Goal: Information Seeking & Learning: Check status

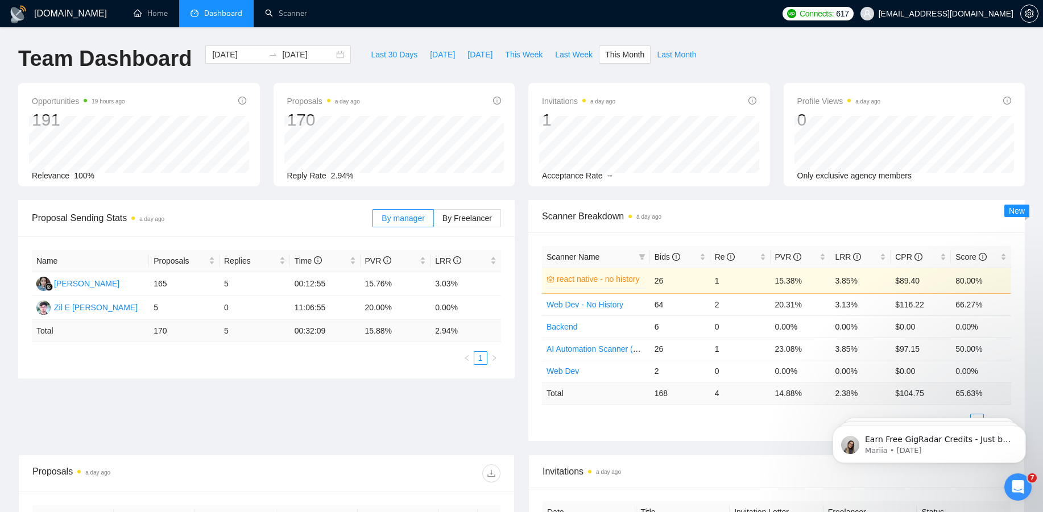
click at [213, 408] on div "Proposal Sending Stats a day ago By manager By Freelancer Name Proposals Replie…" at bounding box center [521, 327] width 1020 height 255
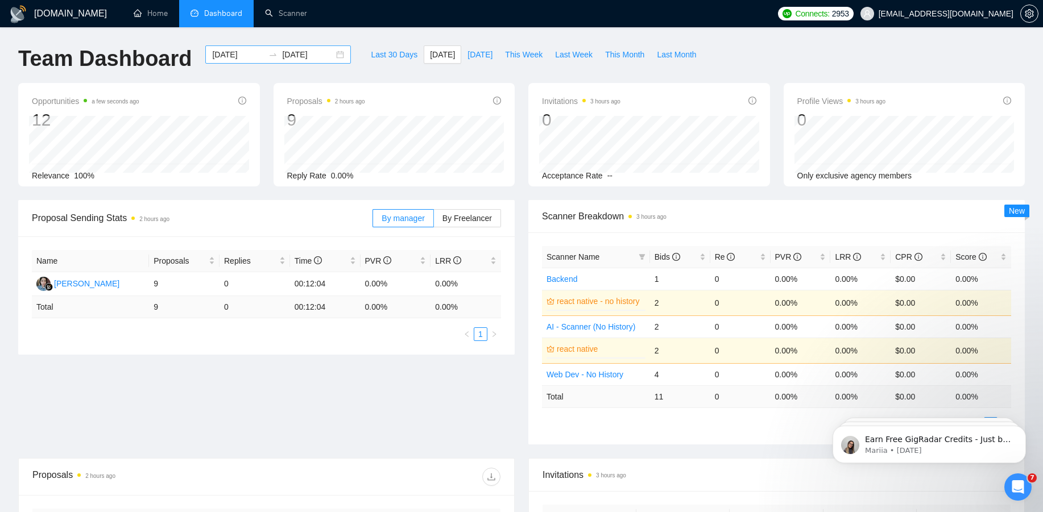
click at [217, 55] on input "2025-09-12" at bounding box center [238, 54] width 52 height 13
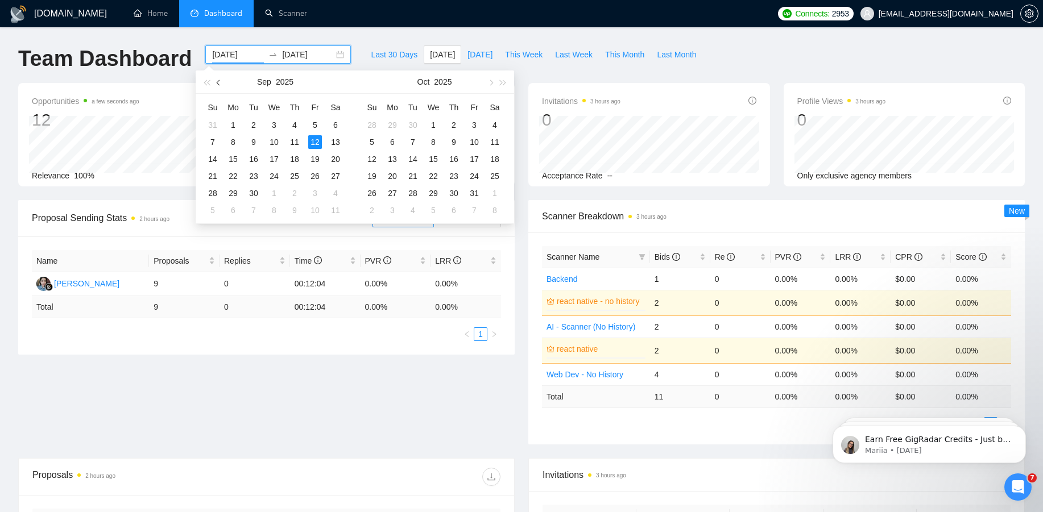
click at [222, 84] on button "button" at bounding box center [219, 82] width 13 height 23
type input "2025-08-01"
click at [314, 126] on div "1" at bounding box center [315, 125] width 14 height 14
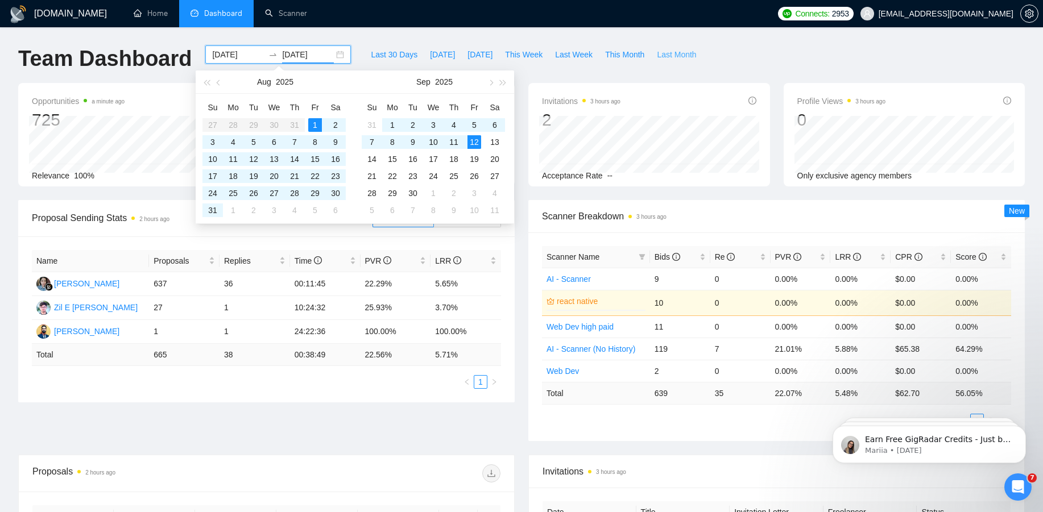
click at [672, 51] on span "Last Month" at bounding box center [676, 54] width 39 height 13
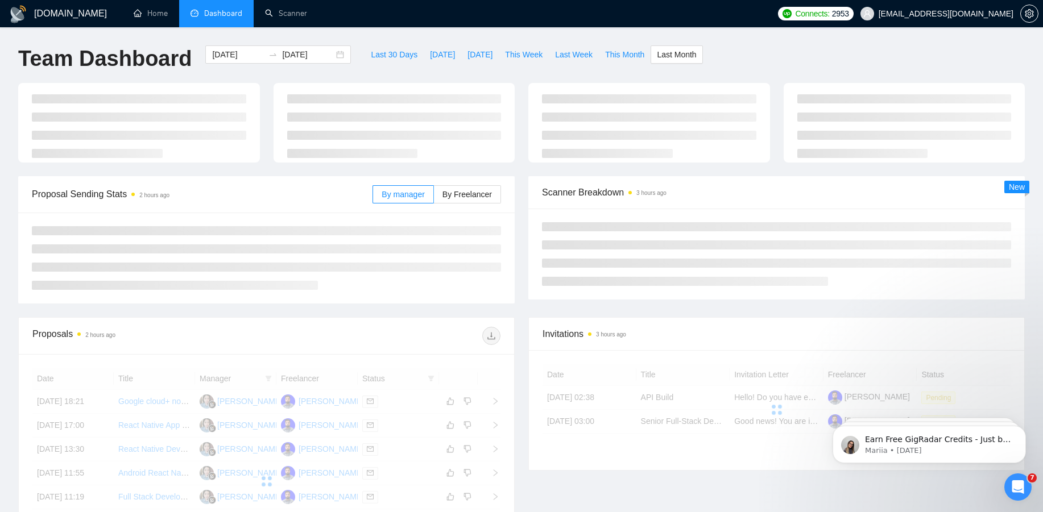
type input "2025-08-31"
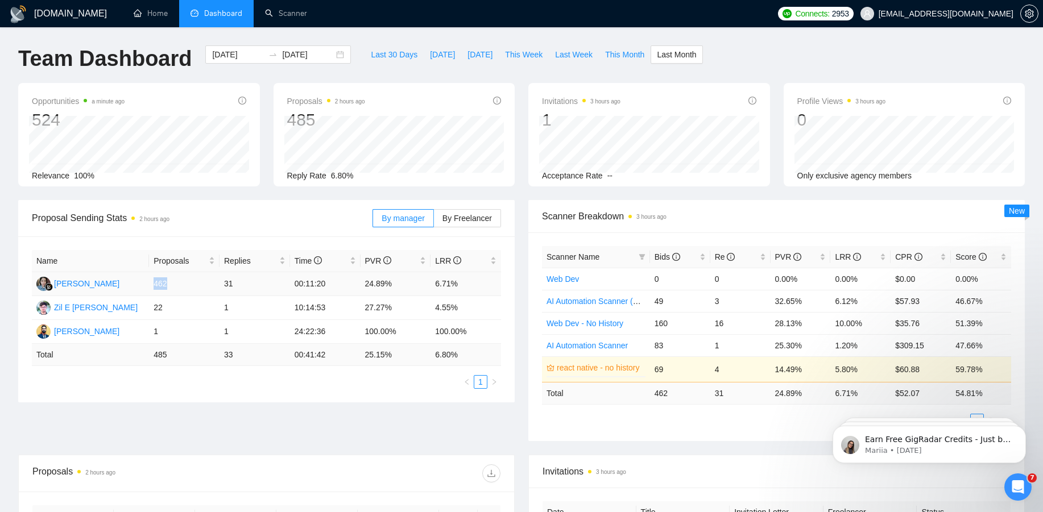
drag, startPoint x: 172, startPoint y: 283, endPoint x: 149, endPoint y: 286, distance: 22.9
click at [149, 286] on td "462" at bounding box center [184, 284] width 71 height 24
drag, startPoint x: 238, startPoint y: 286, endPoint x: 225, endPoint y: 286, distance: 13.1
click at [225, 286] on td "31" at bounding box center [255, 284] width 71 height 24
drag, startPoint x: 166, startPoint y: 311, endPoint x: 151, endPoint y: 311, distance: 14.8
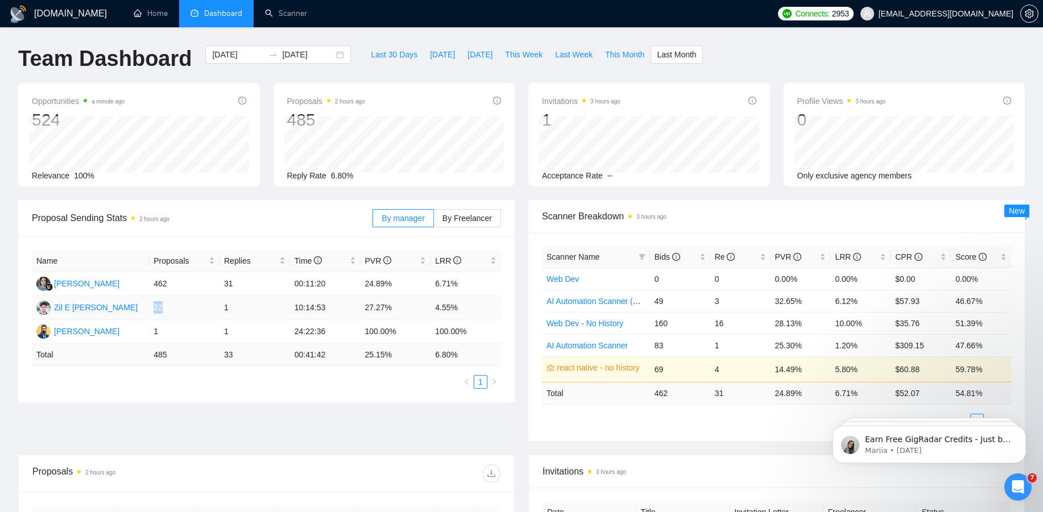
click at [151, 311] on td "22" at bounding box center [184, 308] width 71 height 24
drag, startPoint x: 230, startPoint y: 309, endPoint x: 223, endPoint y: 308, distance: 6.8
click at [223, 308] on td "1" at bounding box center [255, 308] width 71 height 24
drag, startPoint x: 892, startPoint y: 392, endPoint x: 931, endPoint y: 392, distance: 38.7
click at [931, 392] on td "$ 52.07" at bounding box center [921, 393] width 60 height 22
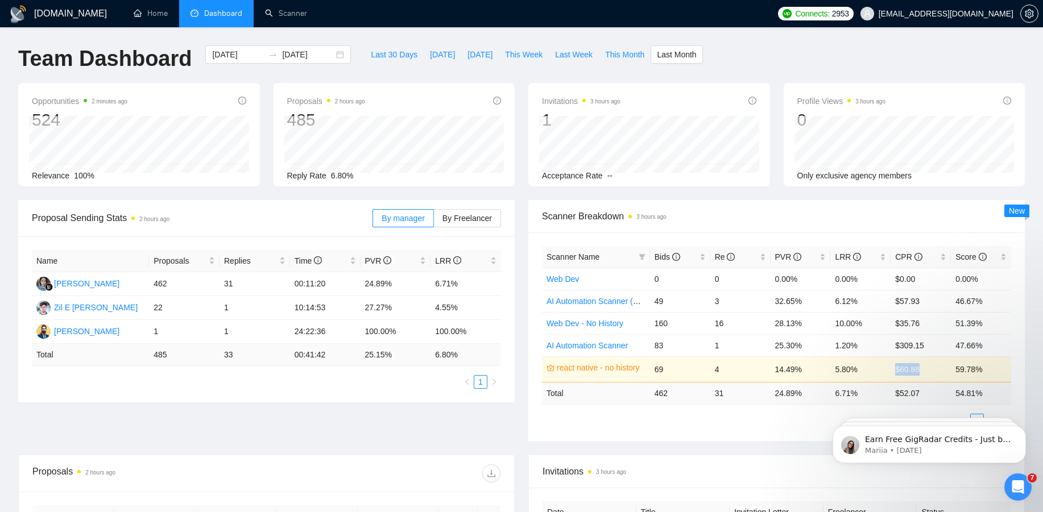
drag, startPoint x: 893, startPoint y: 371, endPoint x: 932, endPoint y: 371, distance: 39.2
click at [932, 371] on td "$60.88" at bounding box center [921, 370] width 60 height 26
drag, startPoint x: 894, startPoint y: 345, endPoint x: 930, endPoint y: 346, distance: 36.4
click at [930, 346] on td "$309.15" at bounding box center [921, 345] width 60 height 22
drag, startPoint x: 892, startPoint y: 325, endPoint x: 929, endPoint y: 325, distance: 37.0
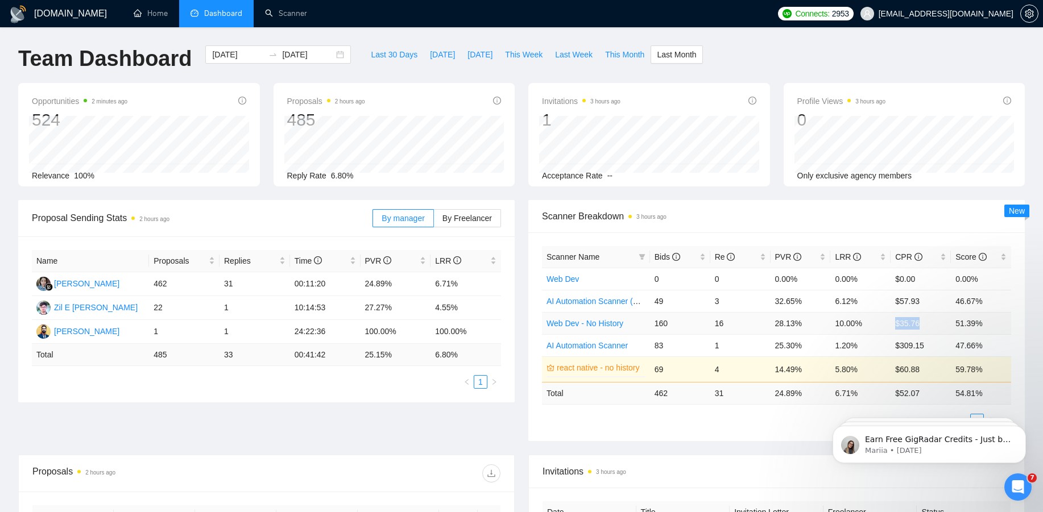
click at [929, 325] on td "$35.76" at bounding box center [921, 323] width 60 height 22
drag, startPoint x: 895, startPoint y: 301, endPoint x: 923, endPoint y: 302, distance: 27.3
click at [923, 302] on td "$57.93" at bounding box center [921, 301] width 60 height 22
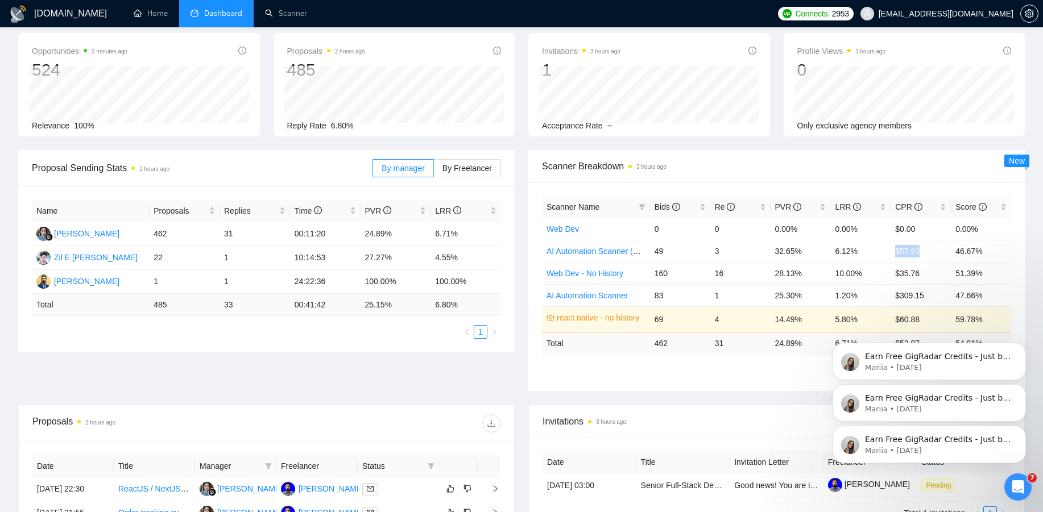
scroll to position [97, 0]
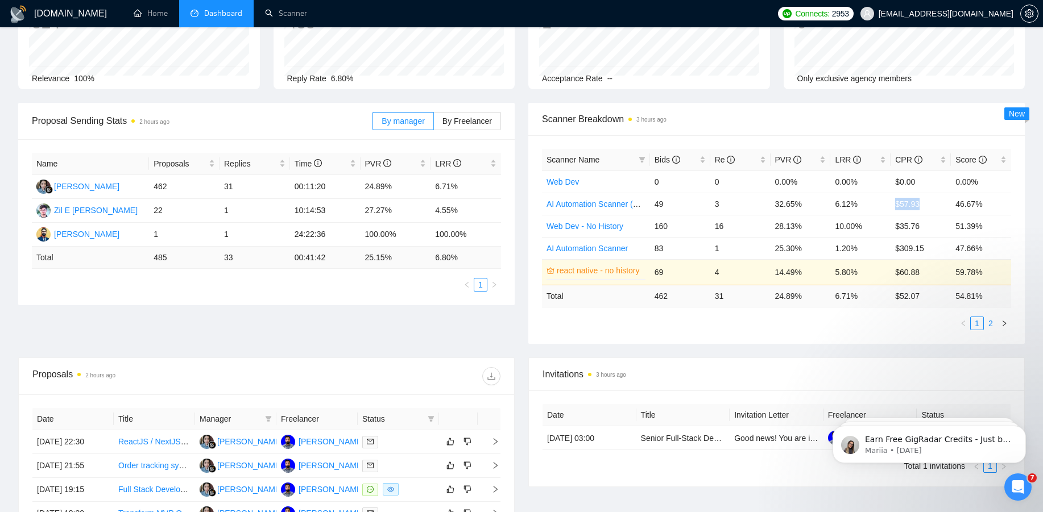
click at [995, 324] on link "2" at bounding box center [991, 323] width 13 height 13
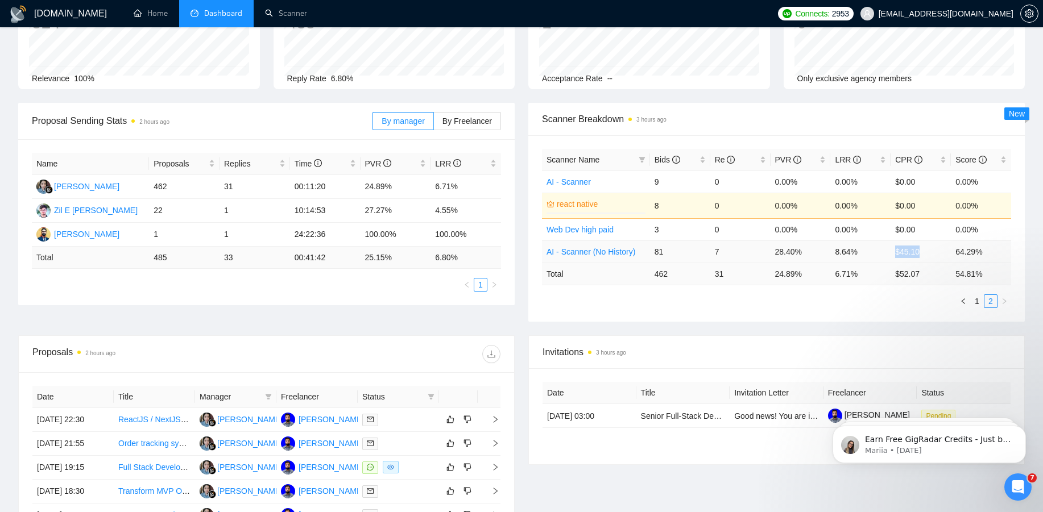
drag, startPoint x: 925, startPoint y: 252, endPoint x: 895, endPoint y: 252, distance: 30.7
click at [895, 252] on td "$45.10" at bounding box center [921, 252] width 60 height 22
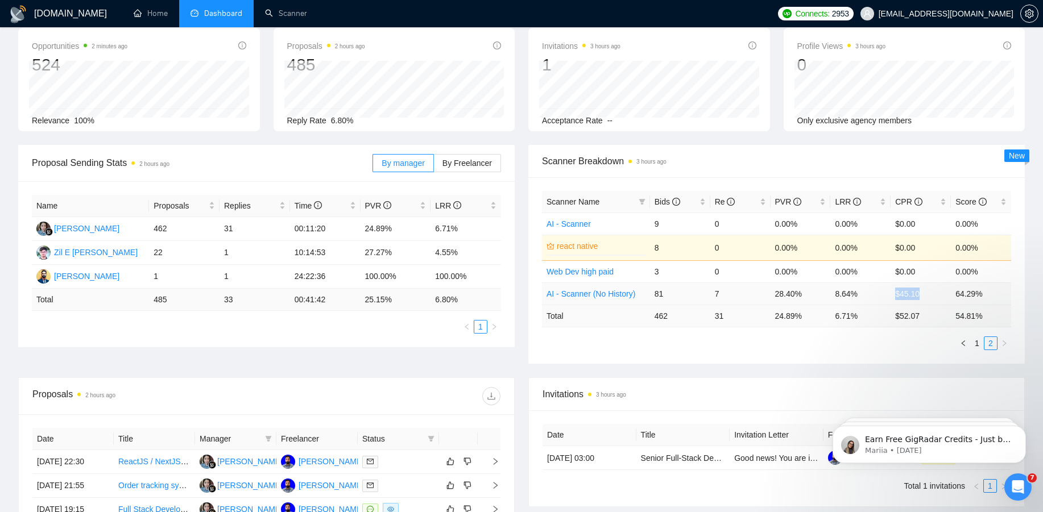
scroll to position [0, 0]
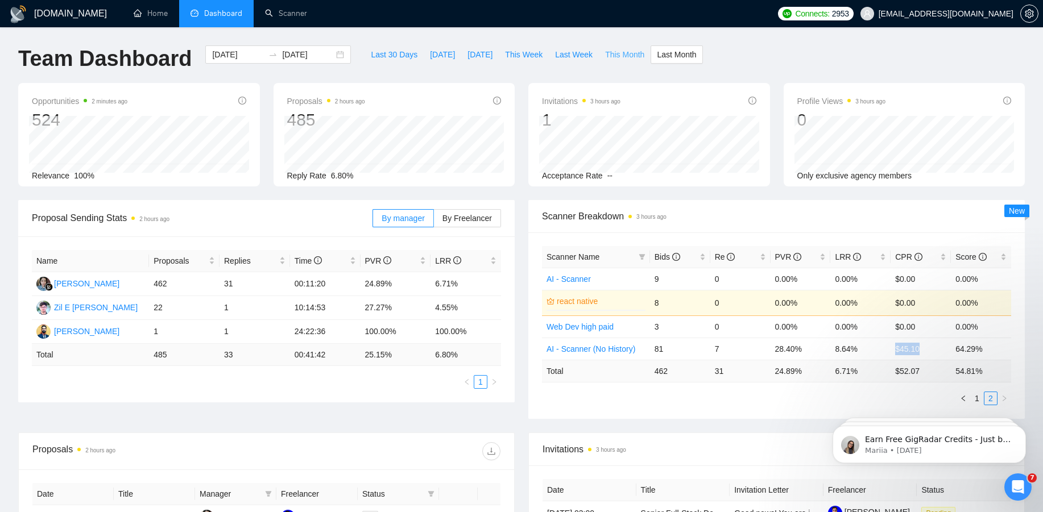
click at [639, 56] on span "This Month" at bounding box center [624, 54] width 39 height 13
type input "[DATE]"
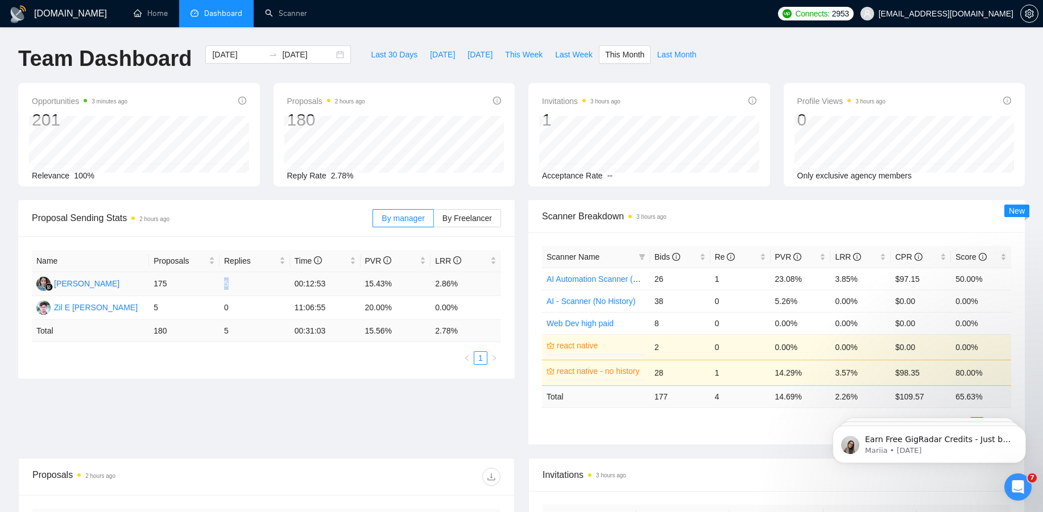
drag, startPoint x: 231, startPoint y: 287, endPoint x: 222, endPoint y: 287, distance: 9.1
click at [222, 287] on td "5" at bounding box center [255, 284] width 71 height 24
drag, startPoint x: 931, startPoint y: 396, endPoint x: 892, endPoint y: 402, distance: 39.0
click at [892, 402] on body "GigRadar.io Home Dashboard Scanner Connects: 2953 ha@wyxan.com Team Dashboard 2…" at bounding box center [521, 256] width 1043 height 512
drag, startPoint x: 931, startPoint y: 375, endPoint x: 898, endPoint y: 376, distance: 33.6
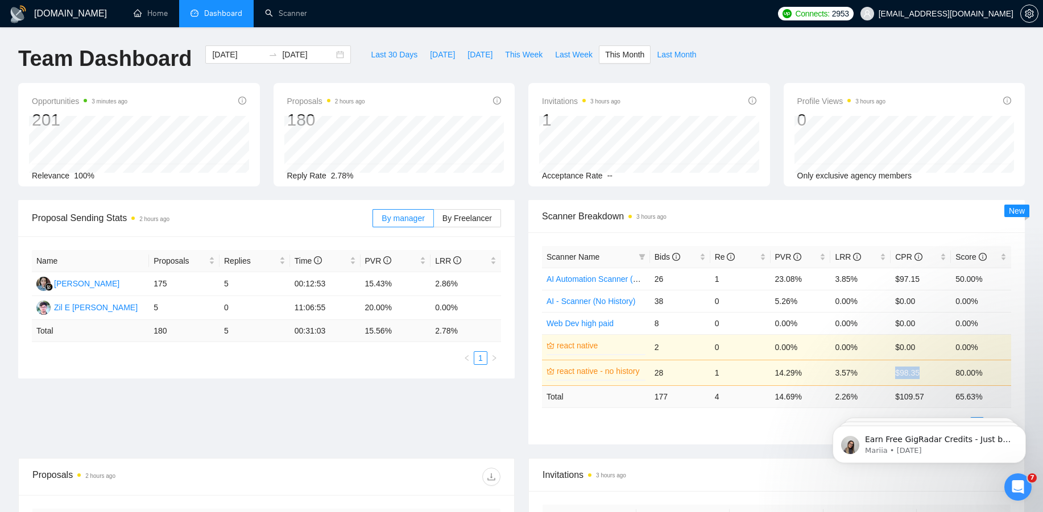
click at [898, 376] on td "$98.35" at bounding box center [921, 373] width 60 height 26
drag, startPoint x: 924, startPoint y: 279, endPoint x: 894, endPoint y: 278, distance: 30.2
click at [894, 278] on td "$97.15" at bounding box center [921, 279] width 60 height 22
drag, startPoint x: 354, startPoint y: 175, endPoint x: 330, endPoint y: 177, distance: 24.0
click at [331, 177] on span "2.78%" at bounding box center [342, 175] width 23 height 9
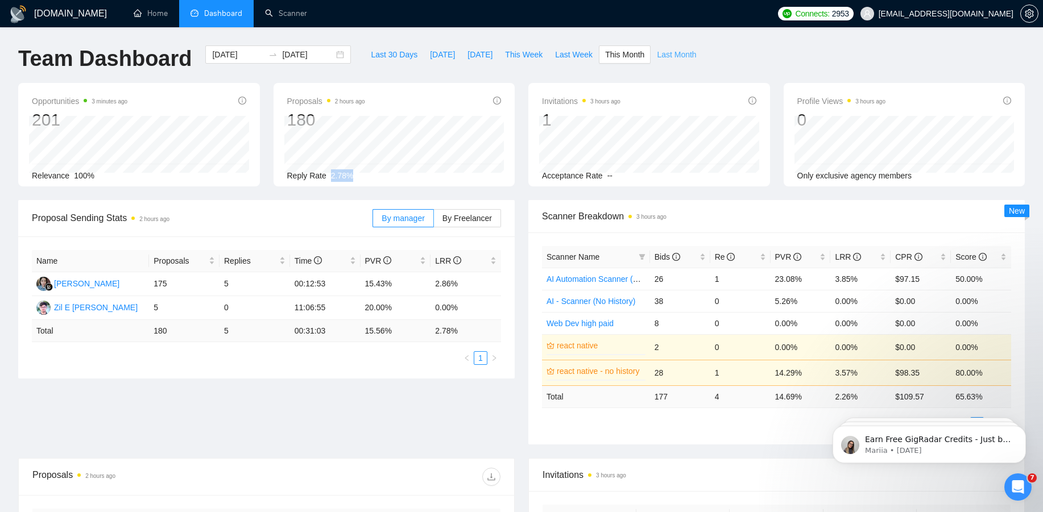
click at [696, 53] on span "Last Month" at bounding box center [676, 54] width 39 height 13
type input "2025-08-01"
type input "2025-08-31"
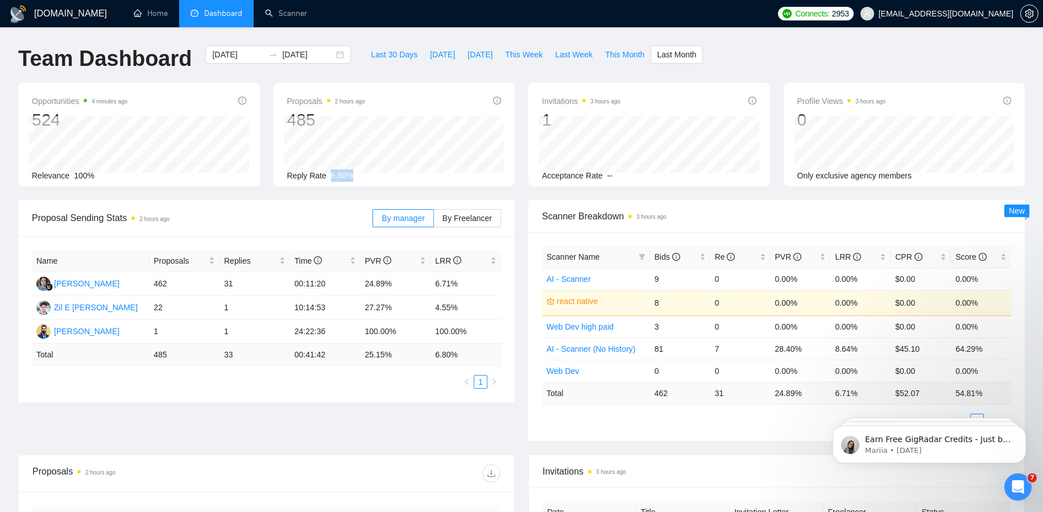
drag, startPoint x: 361, startPoint y: 182, endPoint x: 325, endPoint y: 172, distance: 37.7
click at [325, 172] on div "Proposals 2 hours ago 485 Reply Rate 6.80%" at bounding box center [395, 135] width 242 height 104
click at [633, 52] on span "This Month" at bounding box center [624, 54] width 39 height 13
type input "[DATE]"
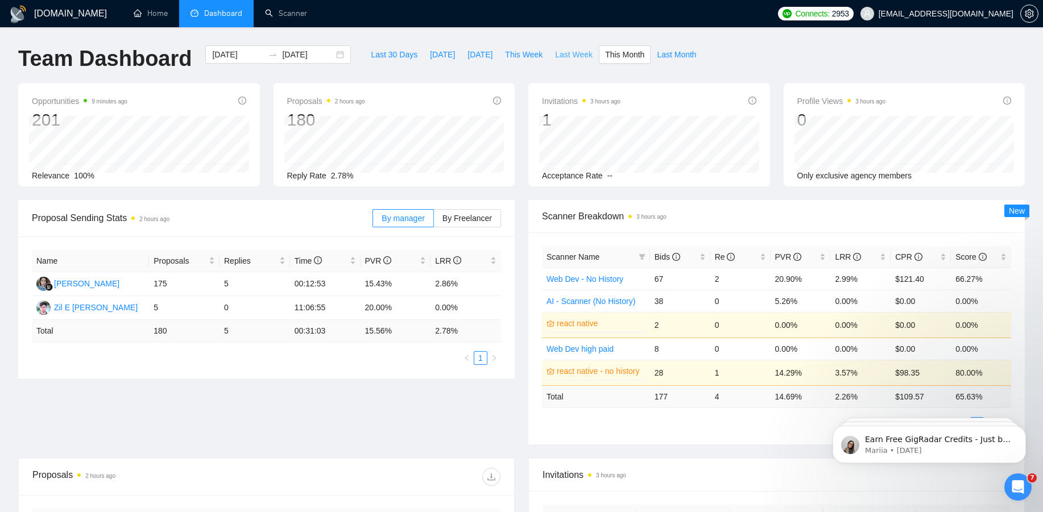
click at [582, 51] on span "Last Week" at bounding box center [574, 54] width 38 height 13
type input "2025-09-07"
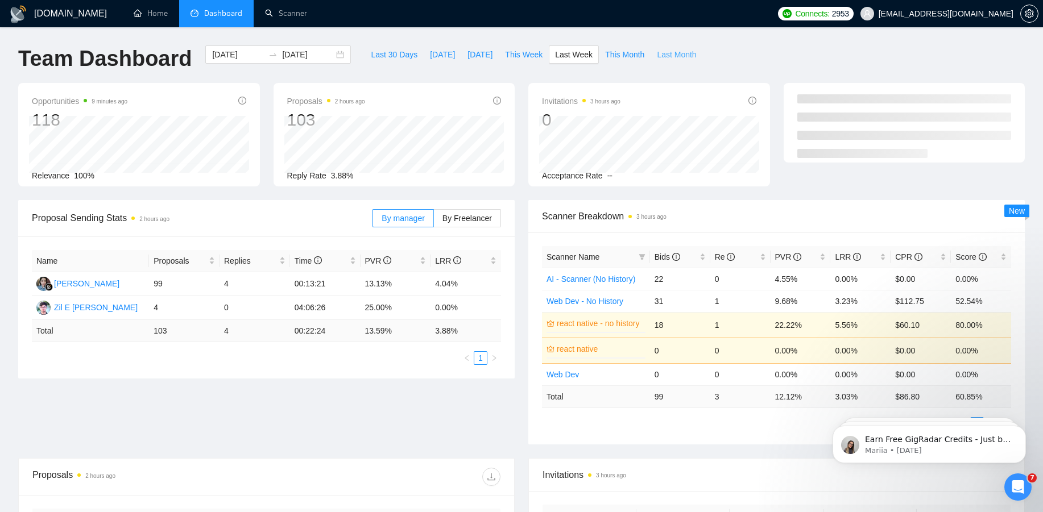
click at [696, 54] on span "Last Month" at bounding box center [676, 54] width 39 height 13
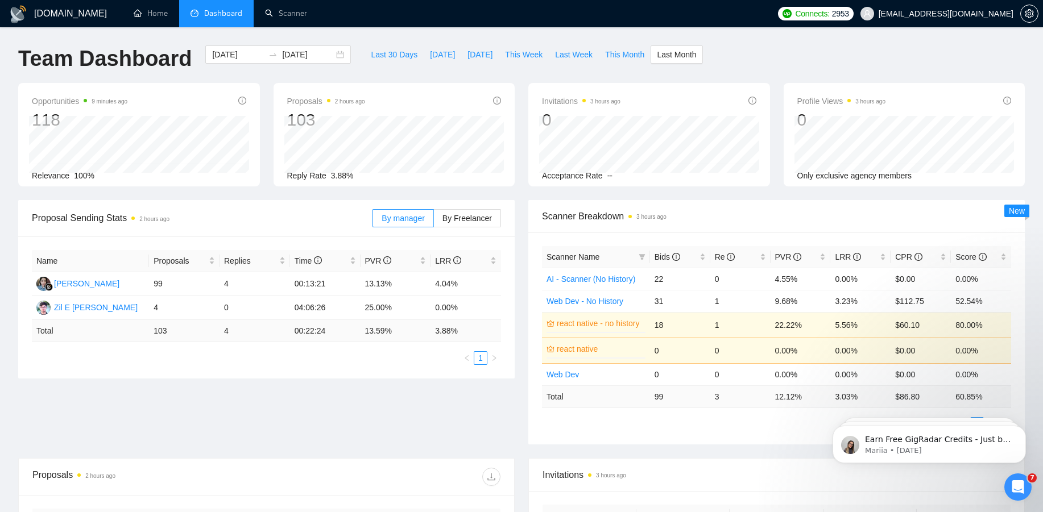
type input "2025-08-01"
type input "2025-08-31"
